Goal: Find specific page/section: Find specific page/section

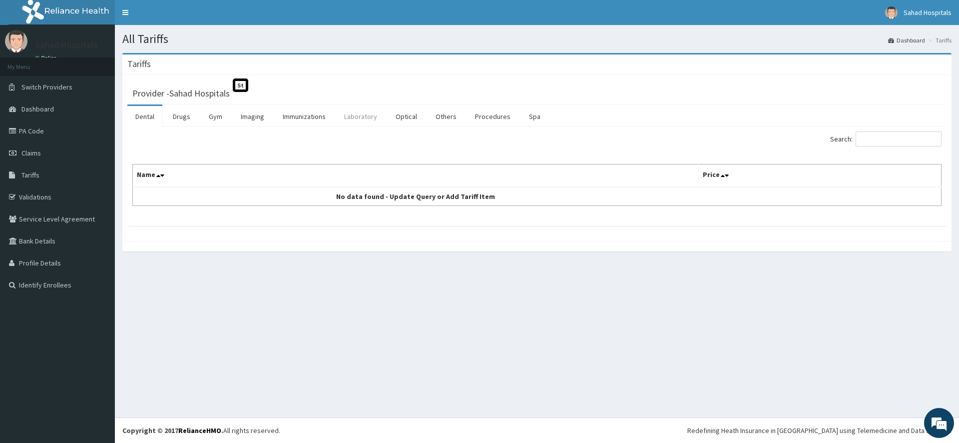
click at [365, 126] on link "Laboratory" at bounding box center [360, 116] width 49 height 21
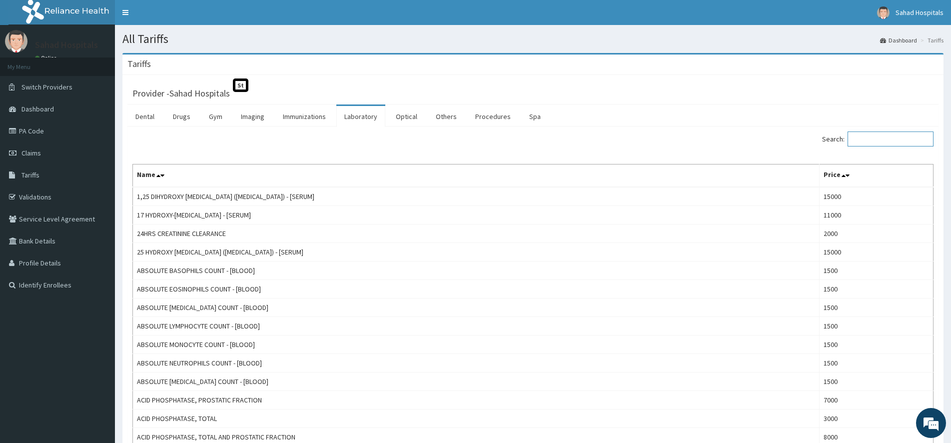
click at [867, 140] on input "Search:" at bounding box center [890, 138] width 86 height 15
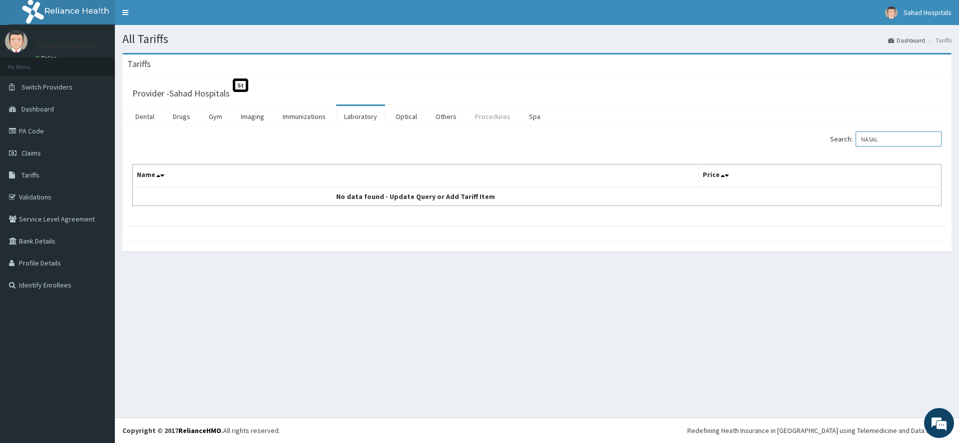
type input "NASAL"
click at [497, 126] on link "Procedures" at bounding box center [492, 116] width 51 height 21
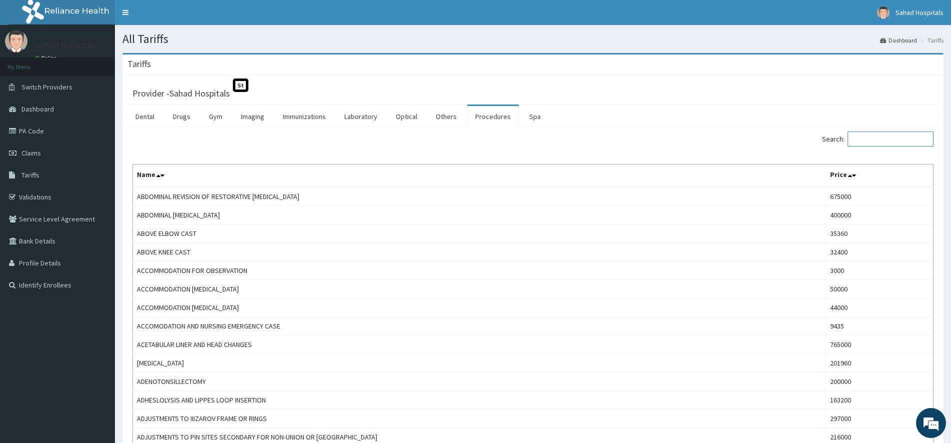
click at [862, 143] on input "Search:" at bounding box center [890, 138] width 86 height 15
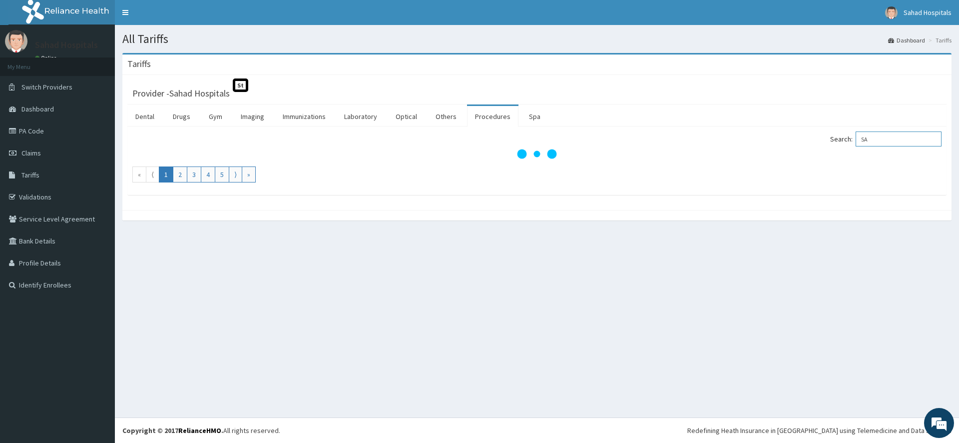
type input "S"
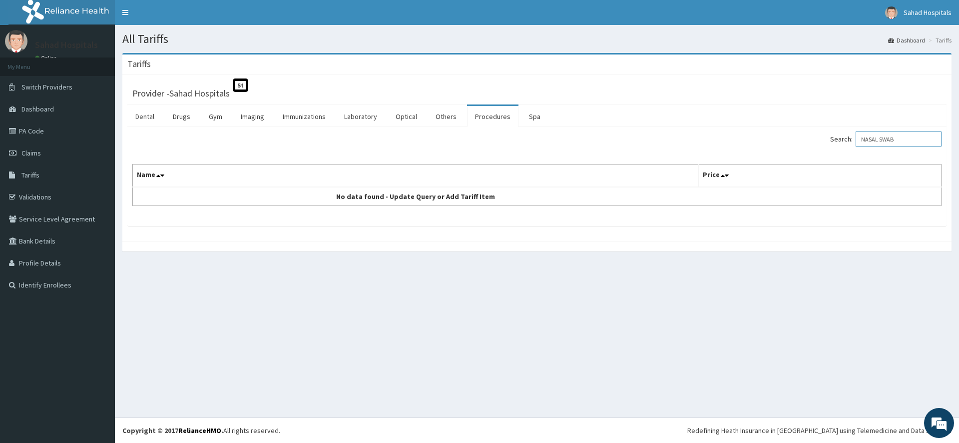
click at [889, 138] on input "NASAL SWAB" at bounding box center [899, 138] width 86 height 15
type input "SWAB"
click at [354, 119] on link "Laboratory" at bounding box center [360, 116] width 49 height 21
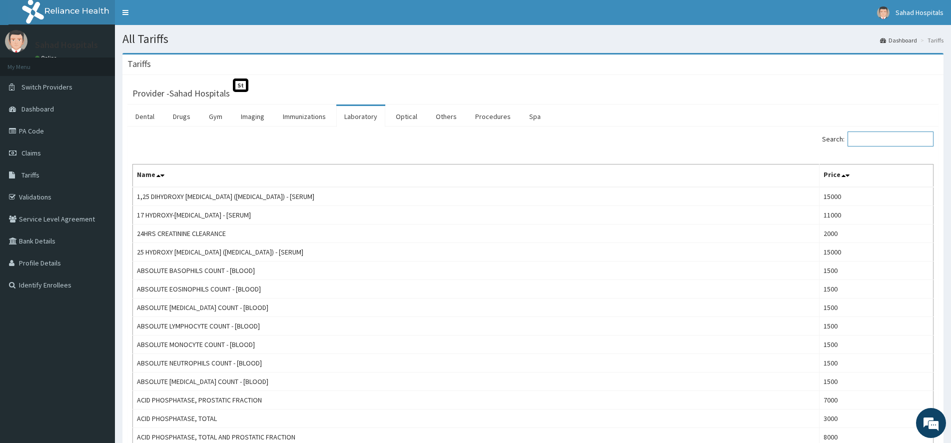
click at [884, 139] on input "Search:" at bounding box center [890, 138] width 86 height 15
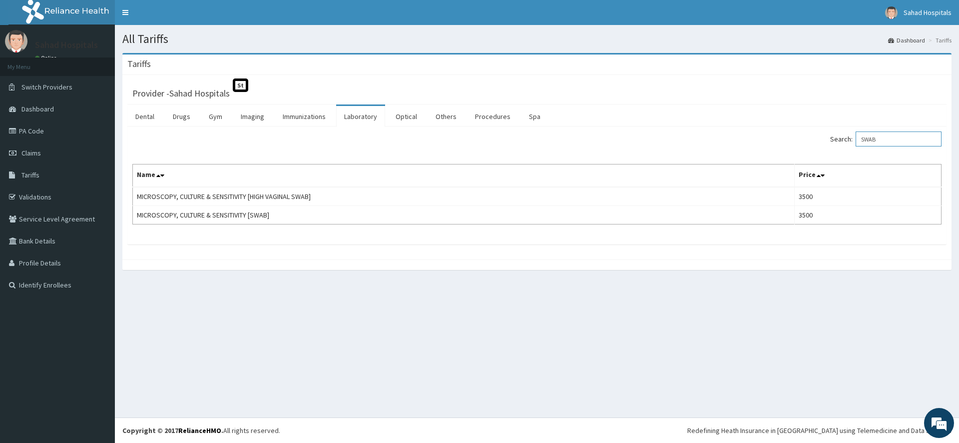
type input "SWAB"
